Goal: Task Accomplishment & Management: Manage account settings

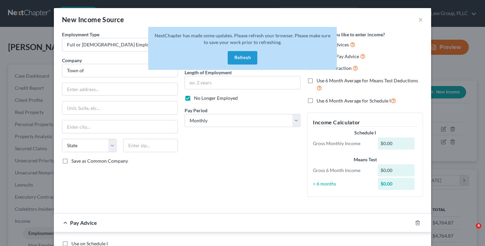
select select "0"
click at [241, 61] on button "Refresh" at bounding box center [242, 57] width 30 height 13
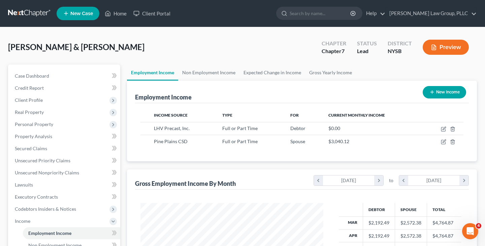
scroll to position [120, 196]
click at [32, 15] on link at bounding box center [29, 13] width 43 height 12
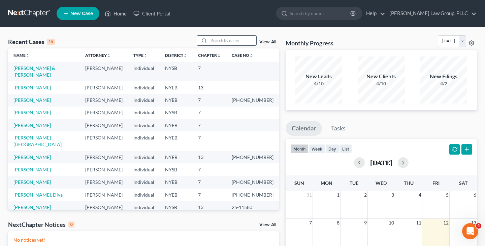
click at [244, 39] on input "search" at bounding box center [232, 41] width 47 height 10
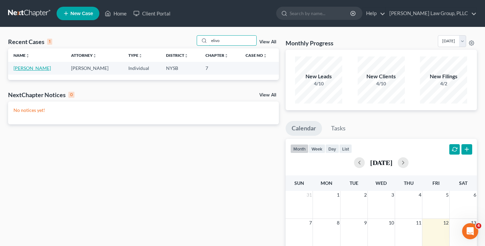
type input "elivo"
click at [27, 69] on link "[PERSON_NAME]" at bounding box center [31, 68] width 37 height 6
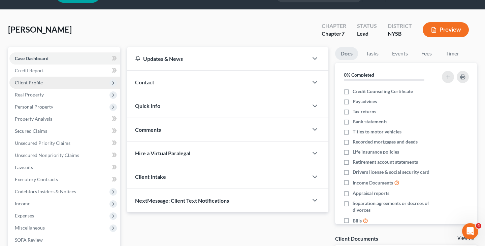
scroll to position [17, 0]
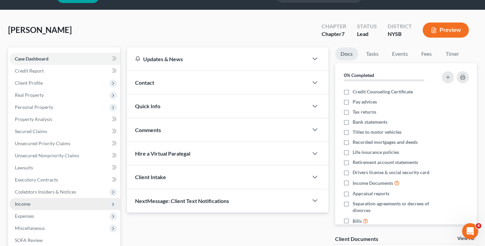
click at [34, 202] on span "Income" at bounding box center [64, 204] width 111 height 12
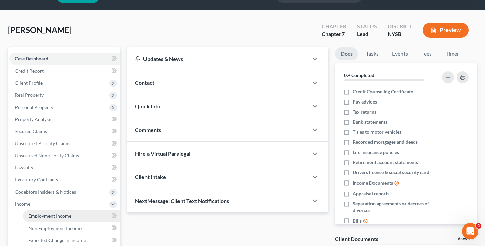
click at [34, 213] on span "Employment Income" at bounding box center [49, 216] width 43 height 6
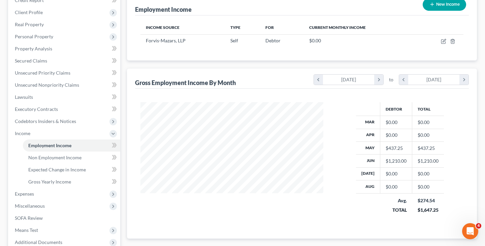
scroll to position [89, 0]
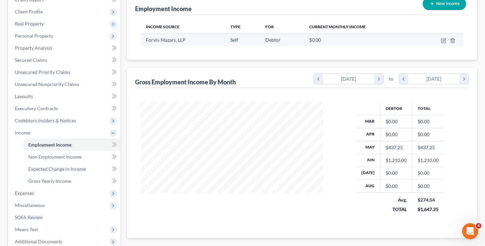
click at [444, 44] on td at bounding box center [439, 40] width 47 height 13
click at [444, 43] on td at bounding box center [439, 40] width 47 height 13
click at [444, 41] on icon "button" at bounding box center [442, 40] width 5 height 5
select select "1"
select select "35"
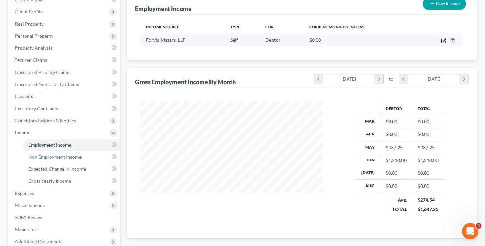
select select "0"
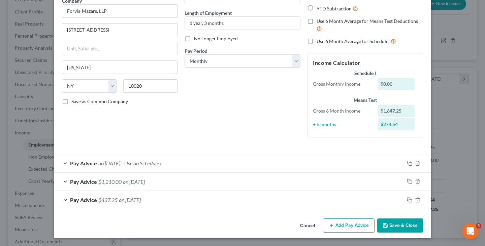
scroll to position [59, 0]
click at [304, 164] on div "Pay Advice on [DATE] - Use on Schedule I" at bounding box center [229, 164] width 350 height 18
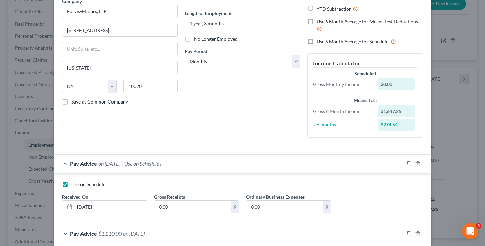
click at [304, 164] on div "Pay Advice on [DATE] - Use on Schedule I" at bounding box center [229, 164] width 350 height 18
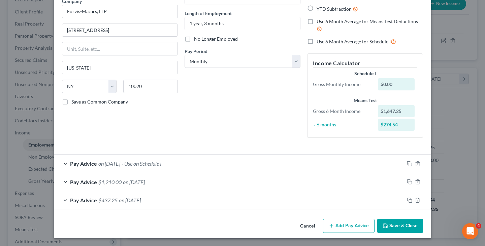
scroll to position [60, 0]
click at [449, 114] on div "Edit Income Source × Employment Type * Select Full or [DEMOGRAPHIC_DATA] Employ…" at bounding box center [242, 123] width 485 height 246
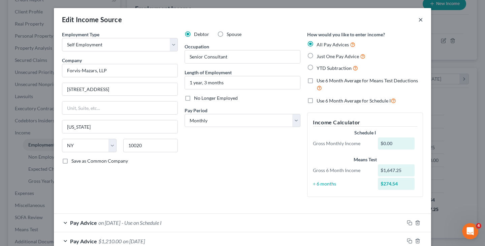
click at [421, 19] on button "×" at bounding box center [420, 19] width 5 height 8
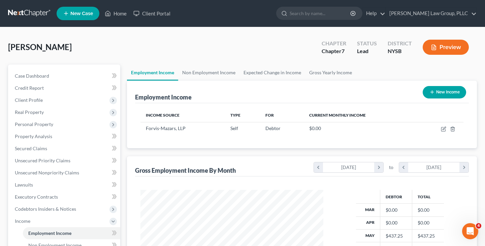
click at [423, 50] on button "Preview" at bounding box center [445, 47] width 46 height 15
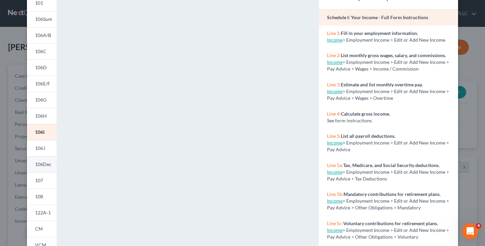
scroll to position [47, 0]
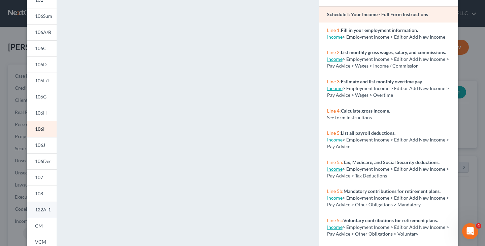
click at [46, 208] on span "122A-1" at bounding box center [43, 210] width 16 height 6
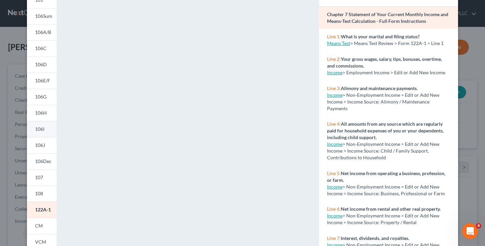
click at [42, 135] on link "106I" at bounding box center [42, 129] width 30 height 16
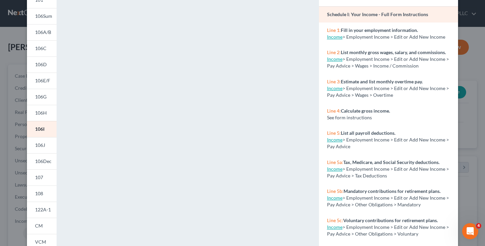
click at [474, 68] on div "Petition Preview Schedule I: Your Income × 101 106Sum 106A/B 106C 106D 106E/F 1…" at bounding box center [242, 123] width 485 height 246
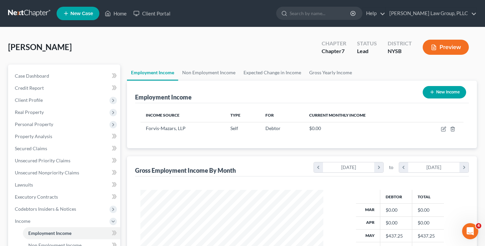
click at [35, 14] on link at bounding box center [29, 13] width 43 height 12
